Goal: Find contact information: Find contact information

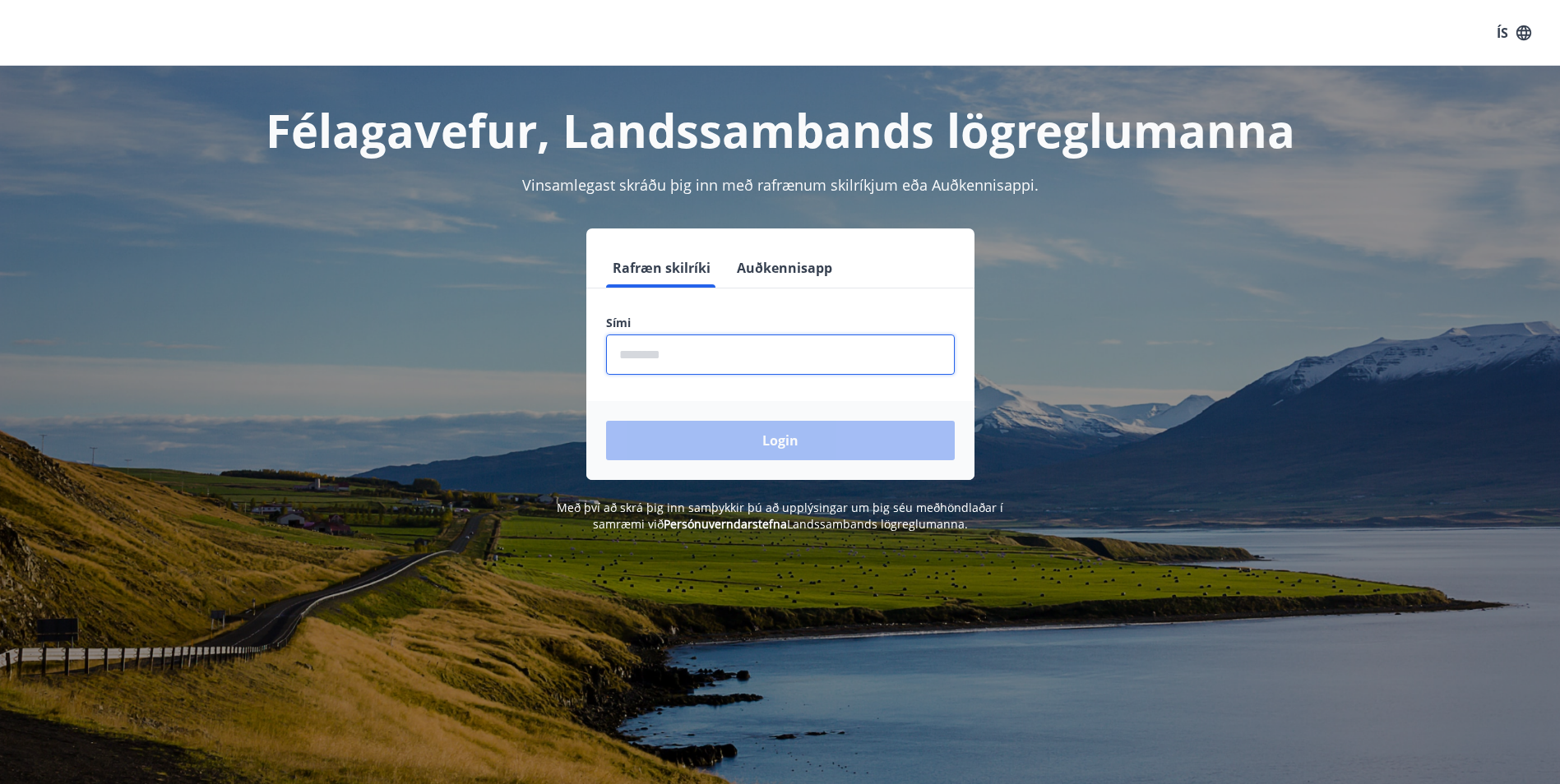
click at [674, 348] on input "phone" at bounding box center [780, 355] width 348 height 40
type input "********"
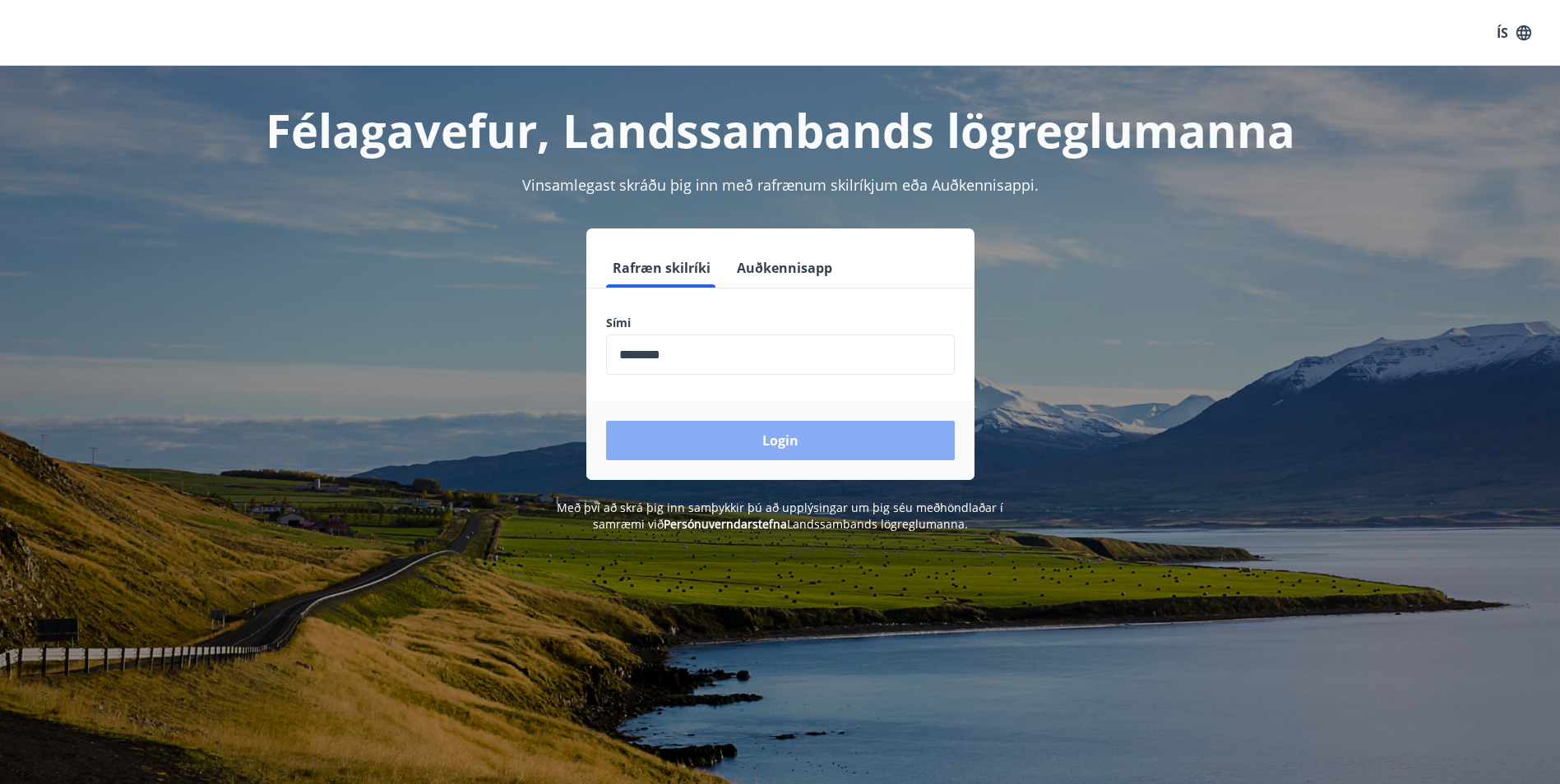
click at [785, 437] on button "Login" at bounding box center [780, 440] width 348 height 39
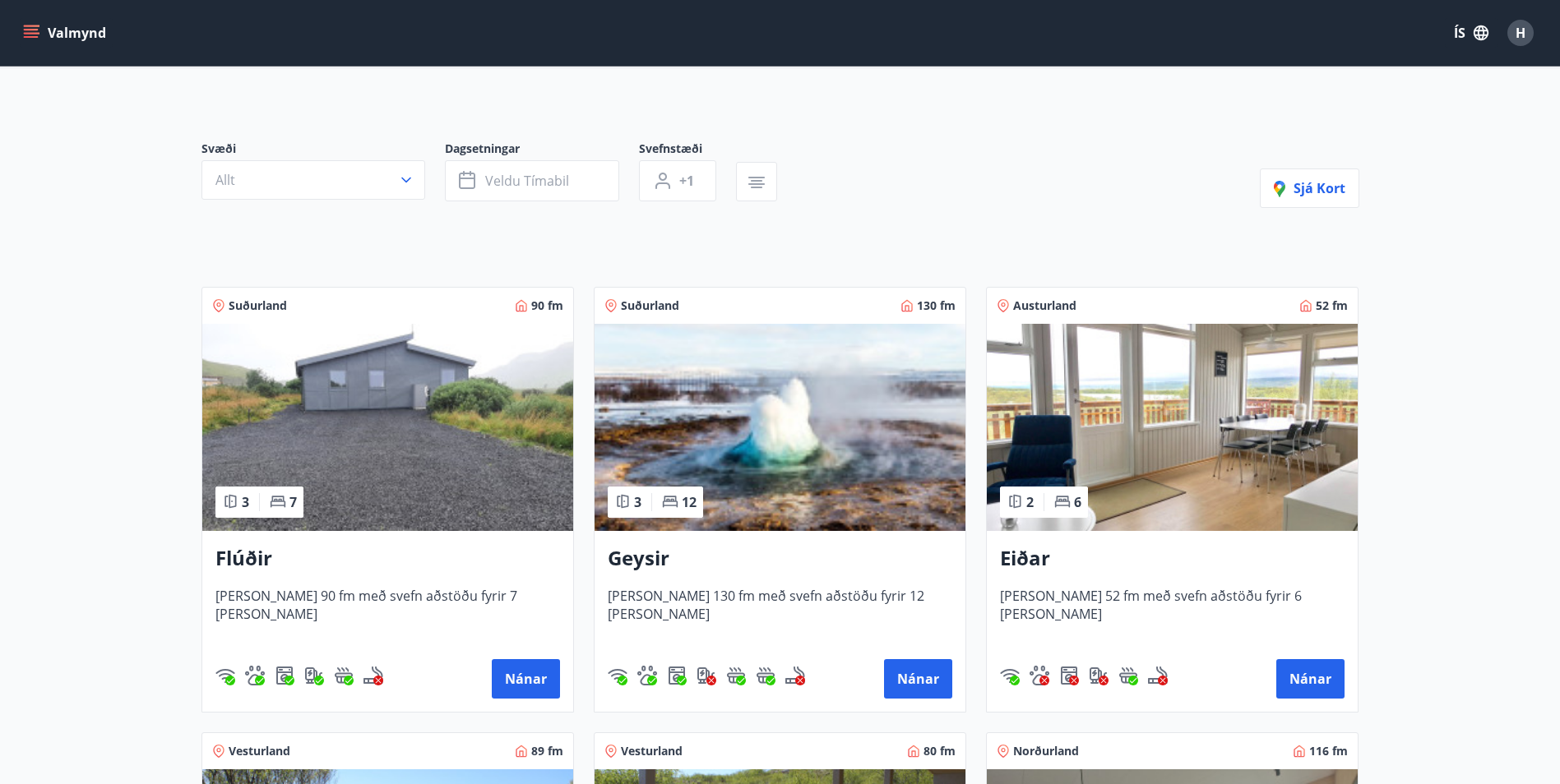
scroll to position [139, 0]
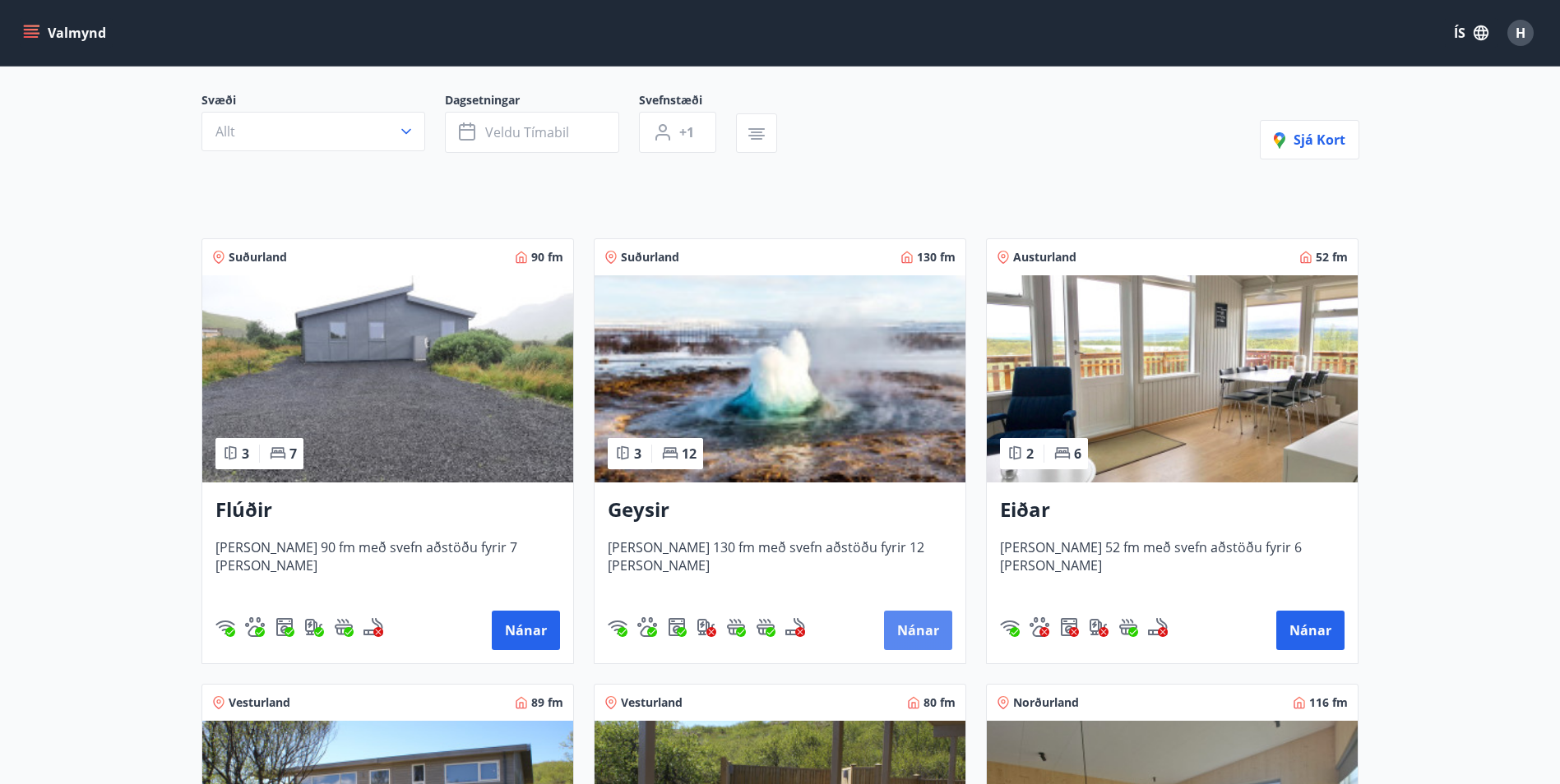
click at [928, 628] on button "Nánar" at bounding box center [918, 630] width 68 height 39
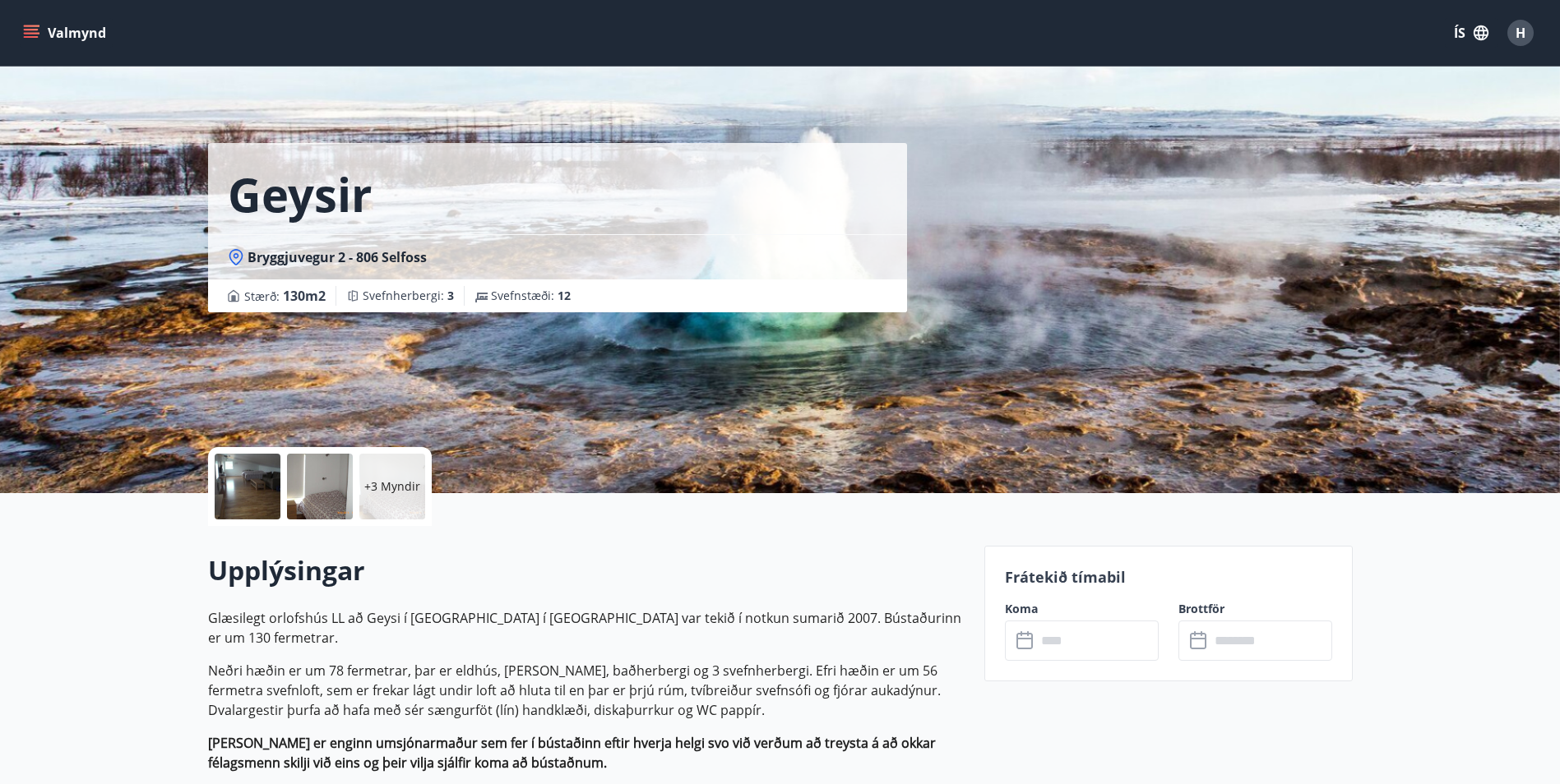
click at [26, 35] on icon "menu" at bounding box center [31, 33] width 16 height 16
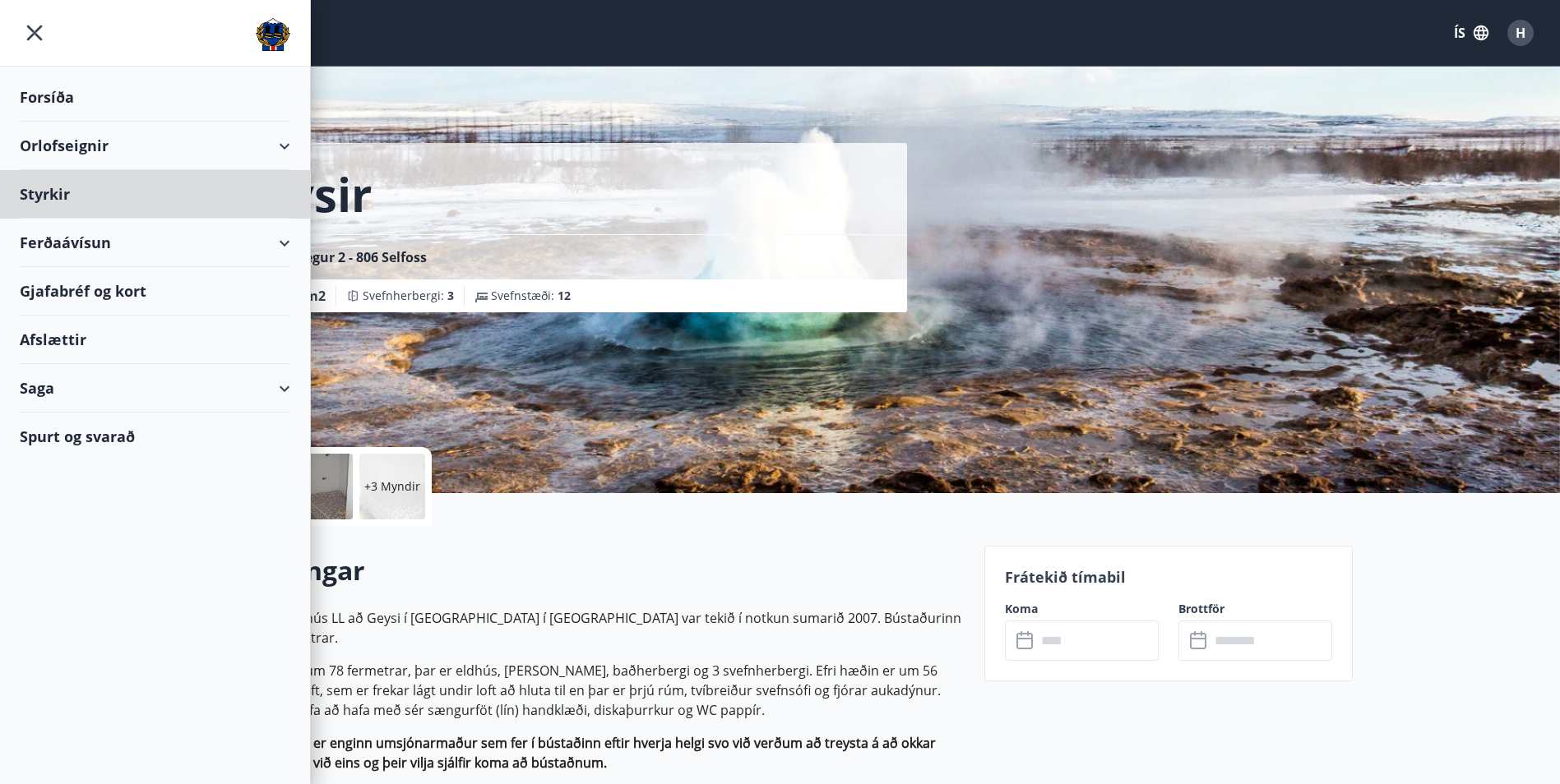
click at [40, 94] on div "Forsíða" at bounding box center [155, 96] width 270 height 48
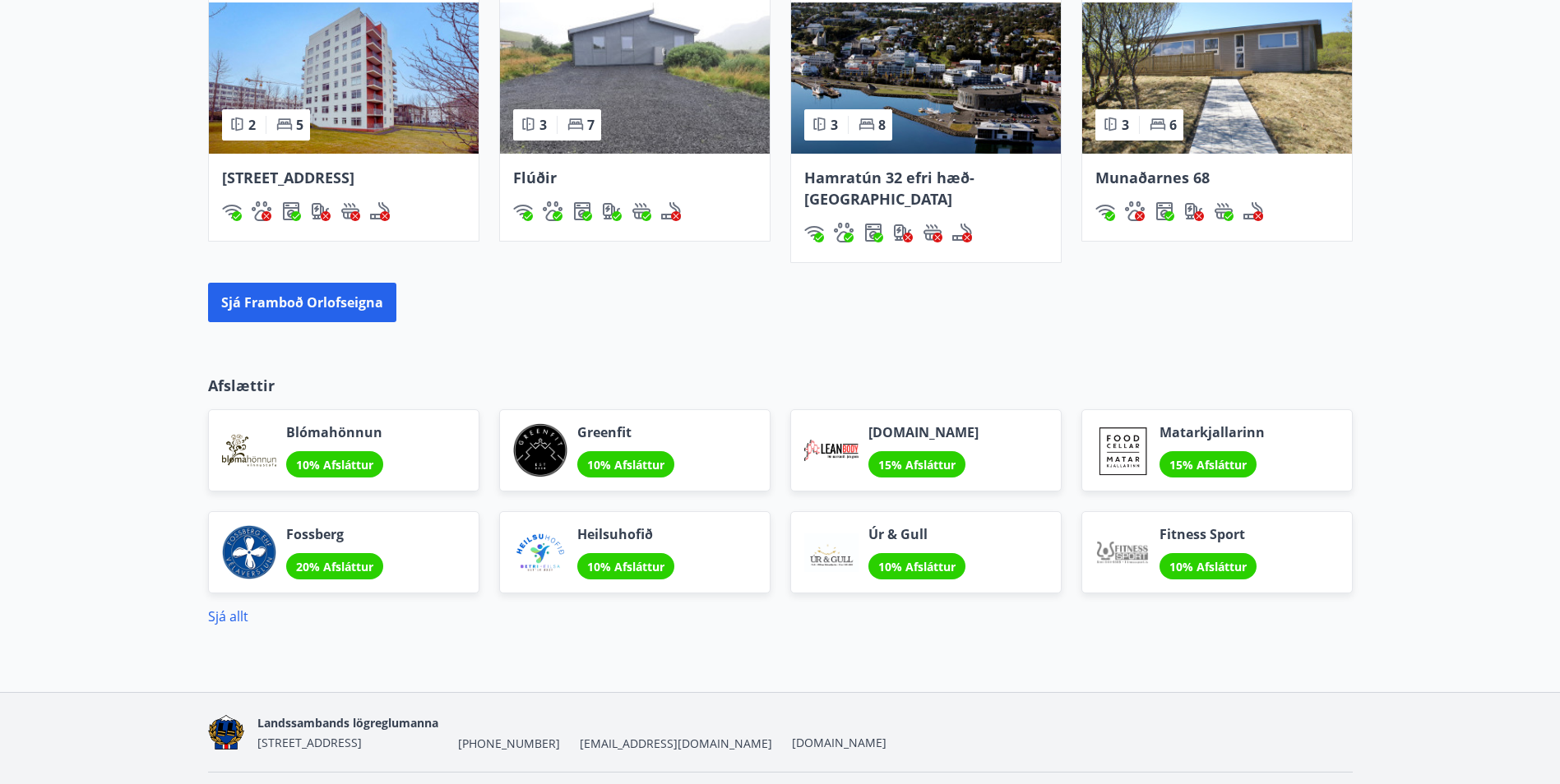
scroll to position [1266, 0]
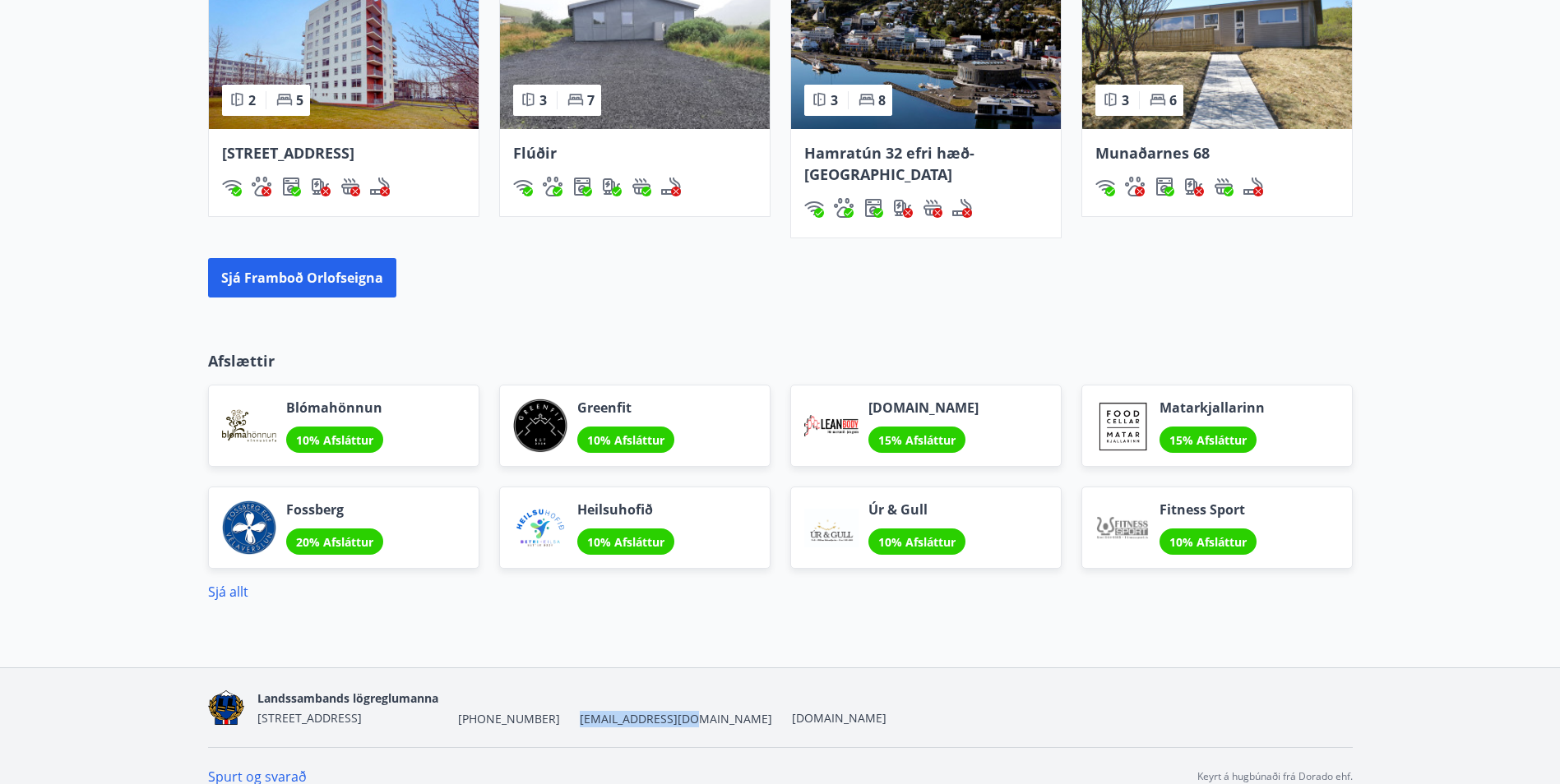
drag, startPoint x: 662, startPoint y: 699, endPoint x: 557, endPoint y: 700, distance: 105.0
click at [557, 700] on div "Landssambands lögreglumanna [STREET_ADDRESS] [PHONE_NUMBER] [EMAIL_ADDRESS][DOM…" at bounding box center [571, 707] width 629 height 39
copy span "[EMAIL_ADDRESS][DOMAIN_NAME]"
